Goal: Task Accomplishment & Management: Use online tool/utility

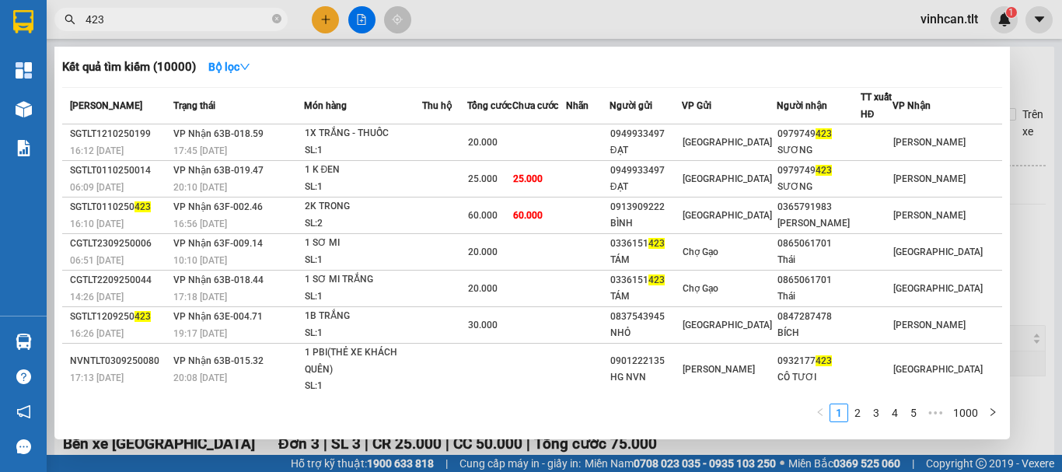
scroll to position [94, 0]
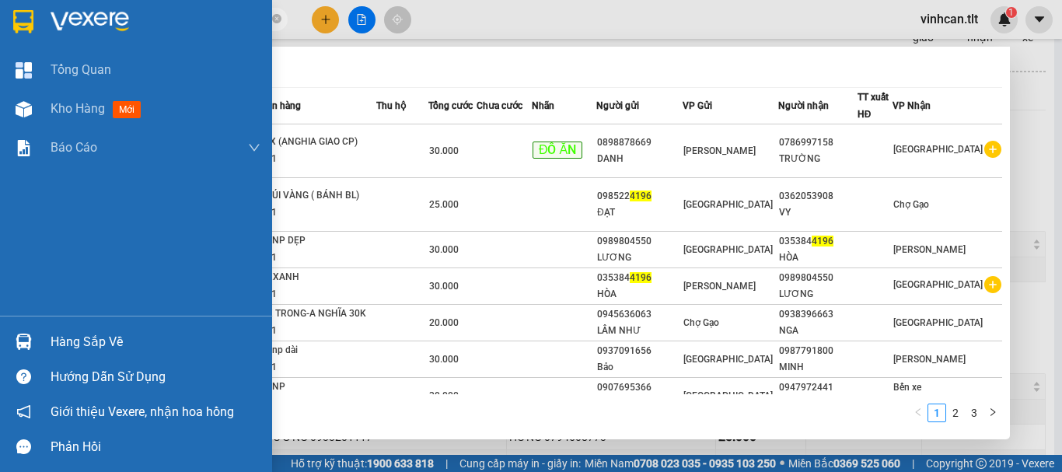
type input "4196"
click at [6, 345] on div "Hàng sắp về" at bounding box center [136, 341] width 272 height 35
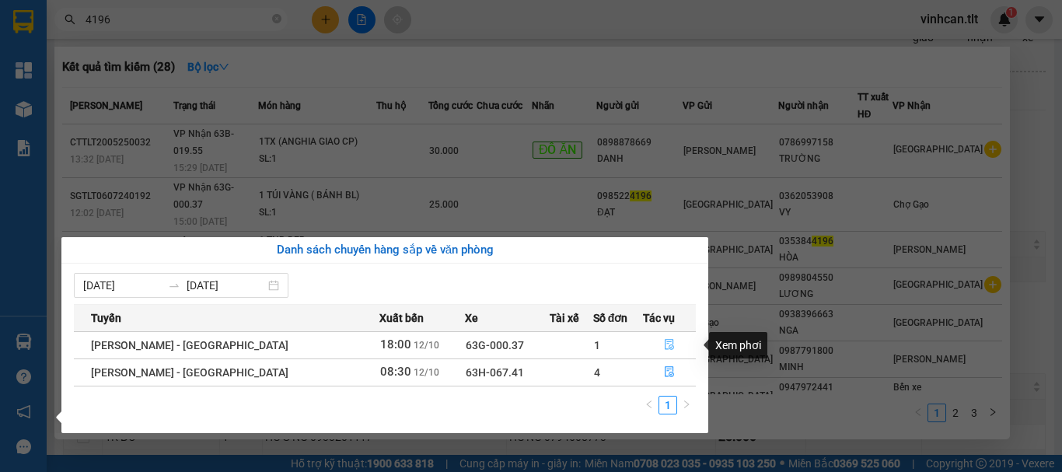
click at [664, 341] on icon "file-done" at bounding box center [669, 344] width 11 height 11
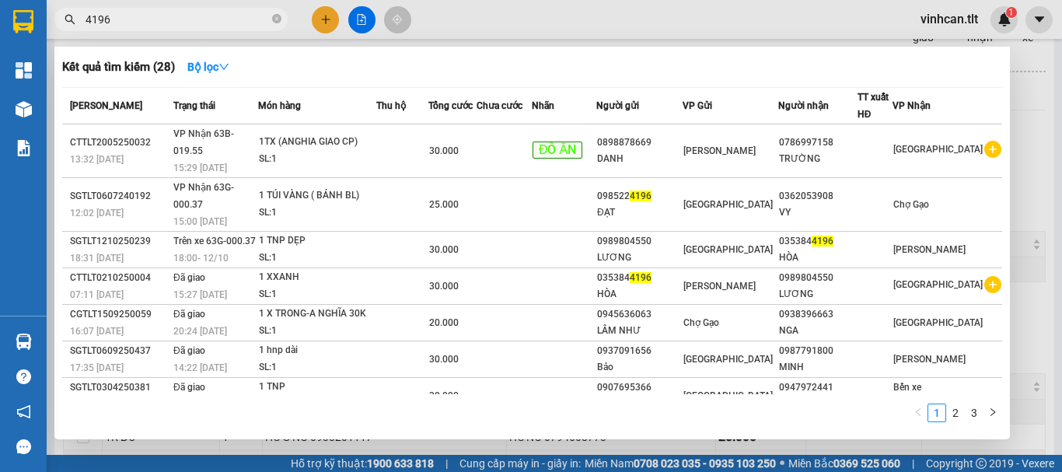
click at [1025, 216] on div at bounding box center [531, 236] width 1062 height 472
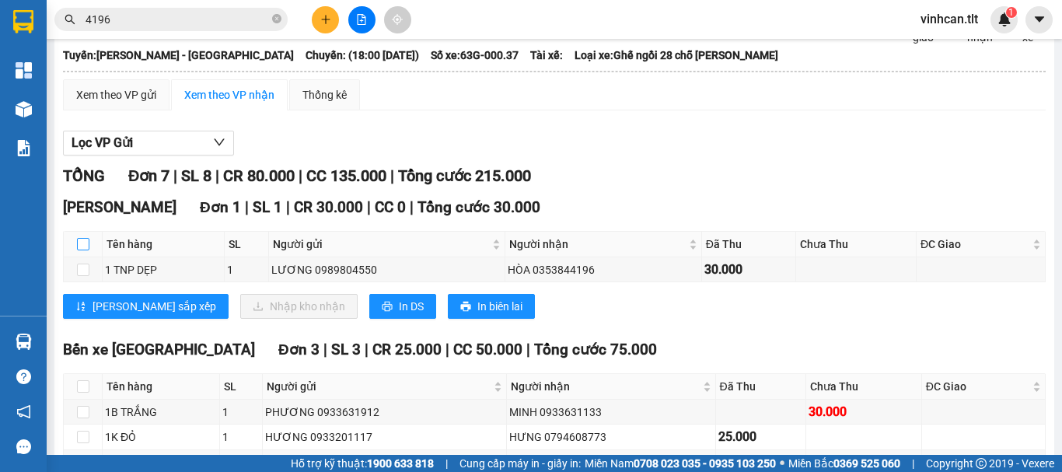
click at [77, 250] on input "checkbox" at bounding box center [83, 244] width 12 height 12
checkbox input "true"
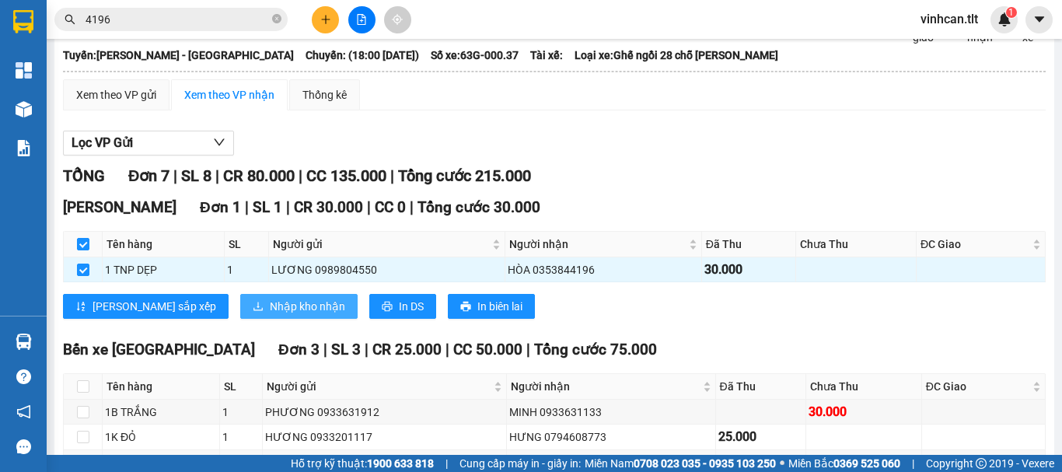
drag, startPoint x: 198, startPoint y: 299, endPoint x: 205, endPoint y: 312, distance: 14.7
click at [205, 311] on div "Cao Tốc Đơn 1 | SL 1 | CR 30.000 | CC 0 | Tổng cước 30.000 Tên hàng SL Người gử…" at bounding box center [554, 263] width 983 height 135
click at [270, 315] on span "Nhập kho nhận" at bounding box center [307, 306] width 75 height 17
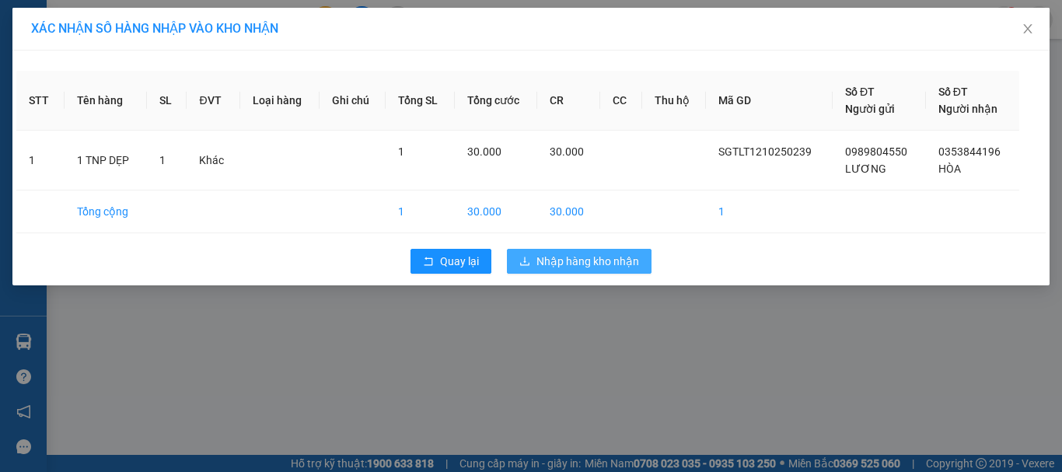
click at [586, 262] on span "Nhập hàng kho nhận" at bounding box center [588, 261] width 103 height 17
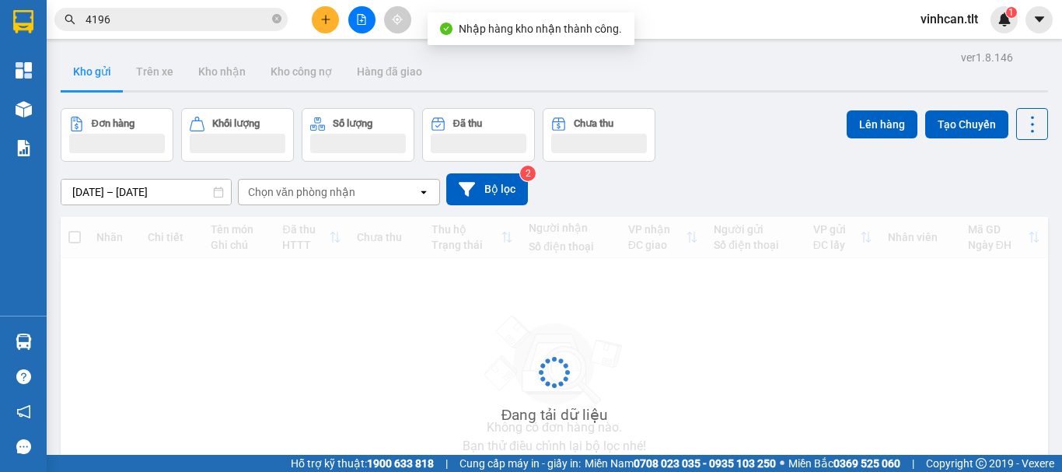
click at [152, 16] on input "4196" at bounding box center [178, 19] width 184 height 17
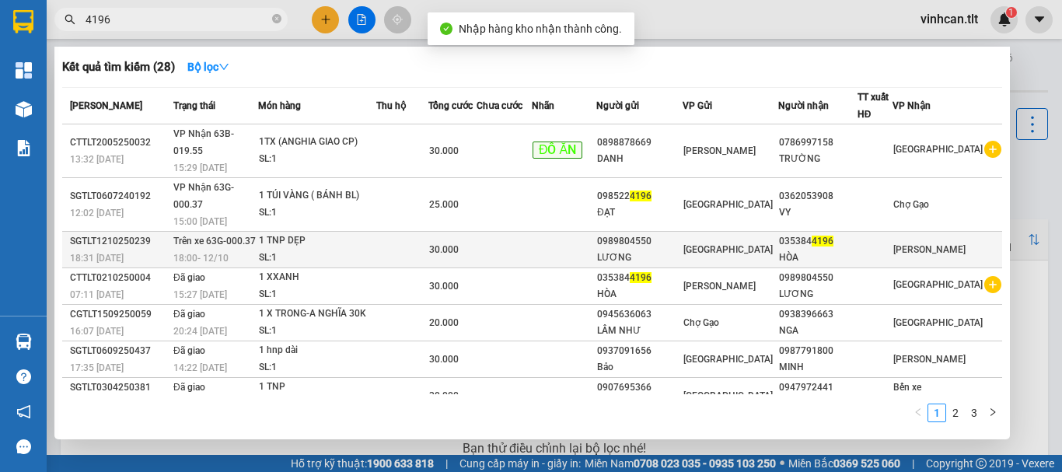
click at [258, 232] on td "Trên xe 63G-000.37 18:00 [DATE]" at bounding box center [214, 250] width 89 height 37
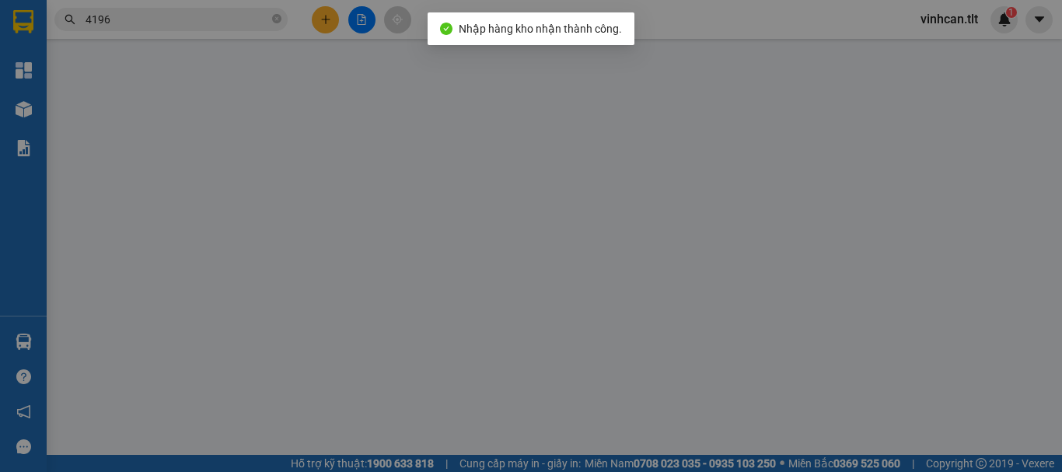
type input "0989804550"
type input "LƯƠNG"
type input "0353844196"
type input "HÒA"
type input "0"
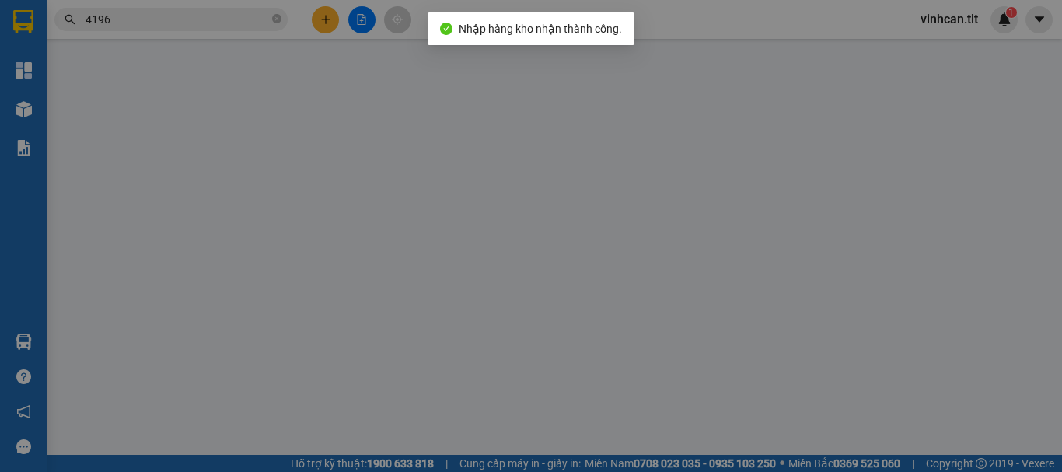
type input "30.000"
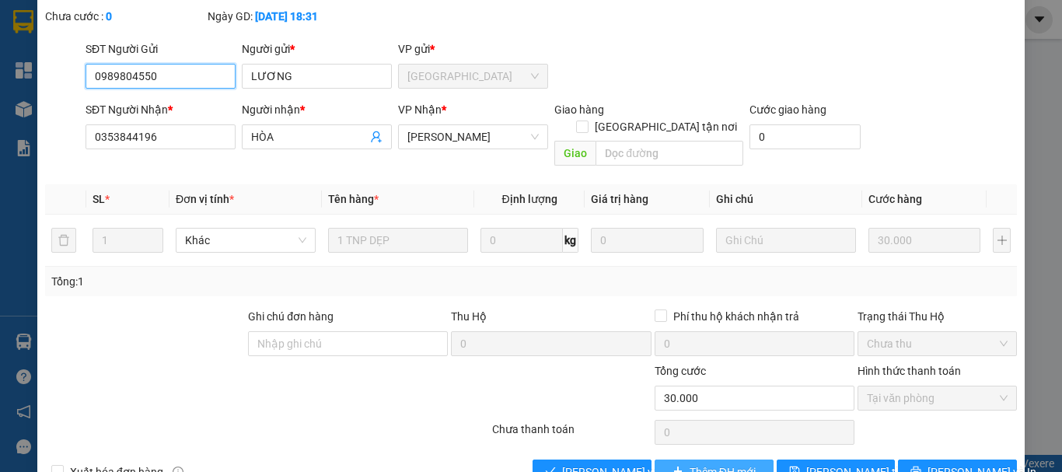
scroll to position [107, 0]
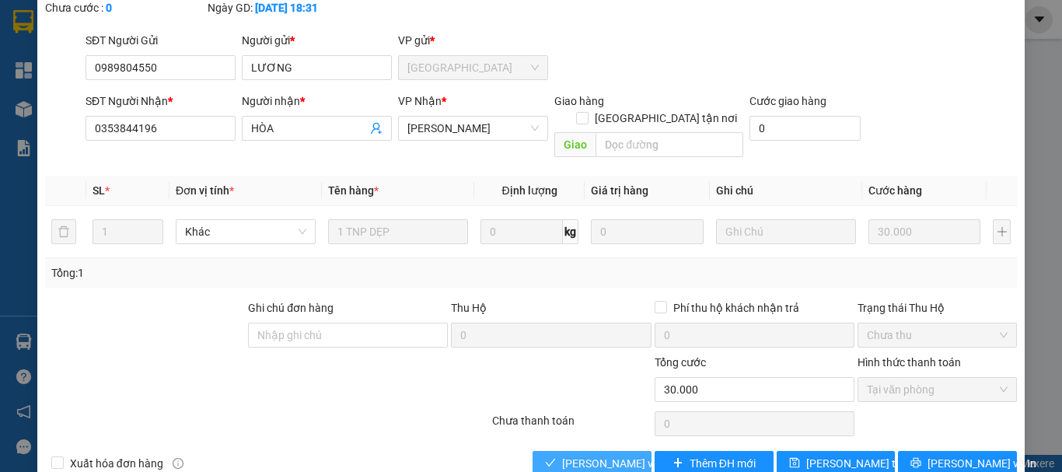
click at [625, 455] on span "[PERSON_NAME] và Giao hàng" at bounding box center [636, 463] width 149 height 17
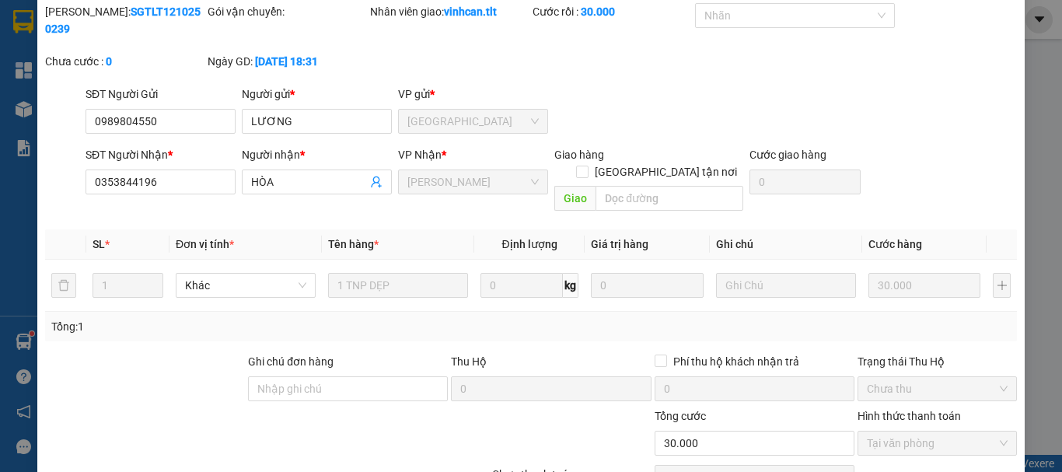
scroll to position [0, 0]
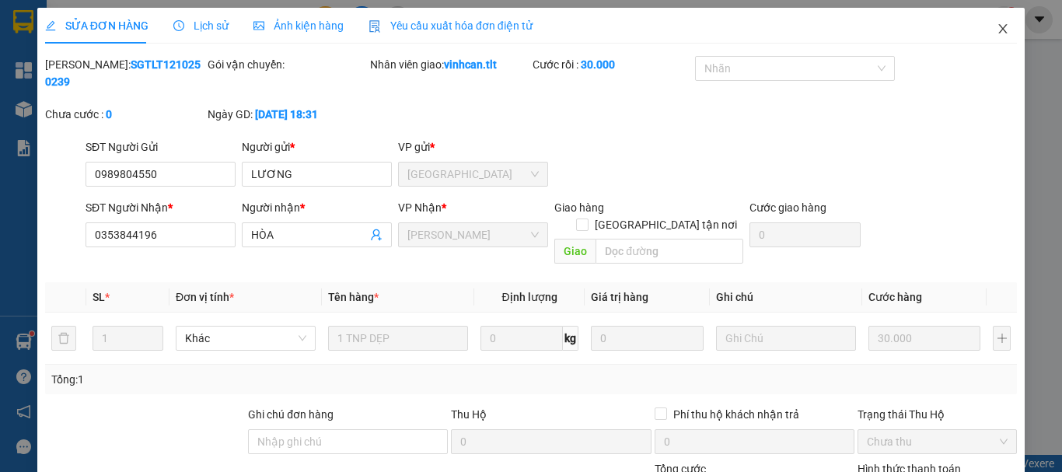
drag, startPoint x: 1003, startPoint y: 26, endPoint x: 923, endPoint y: 44, distance: 81.9
click at [1002, 26] on span "Close" at bounding box center [1003, 30] width 44 height 44
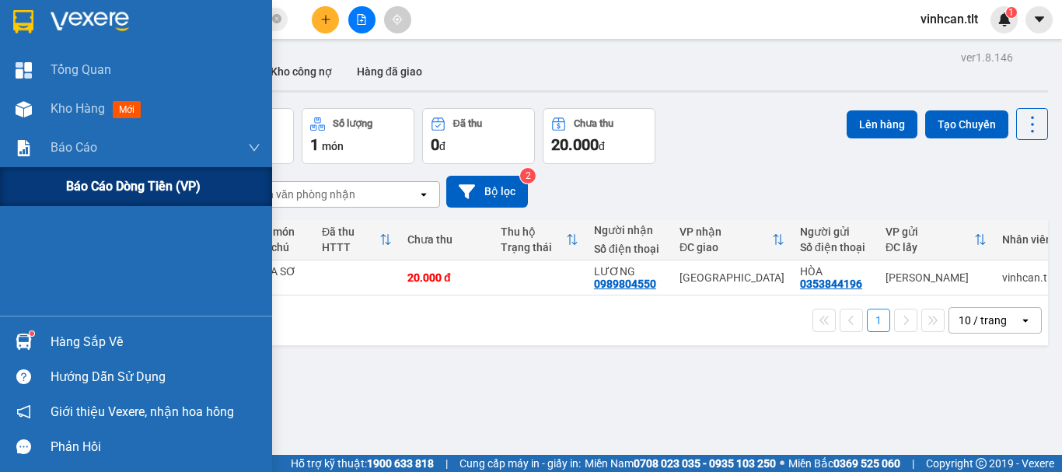
click at [83, 178] on span "Báo cáo dòng tiền (VP)" at bounding box center [133, 186] width 135 height 19
